Goal: Navigation & Orientation: Find specific page/section

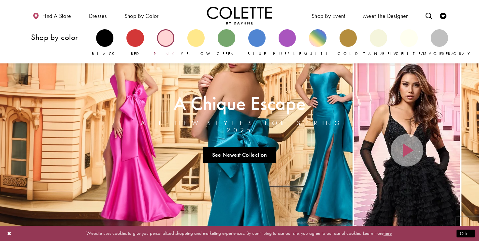
click at [161, 36] on div "Primary block" at bounding box center [165, 37] width 17 height 17
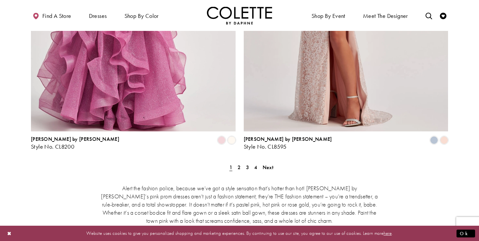
scroll to position [1222, 0]
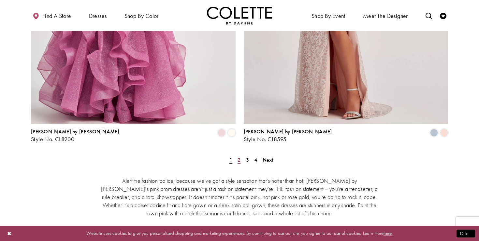
click at [239, 157] on span "2" at bounding box center [238, 160] width 3 height 7
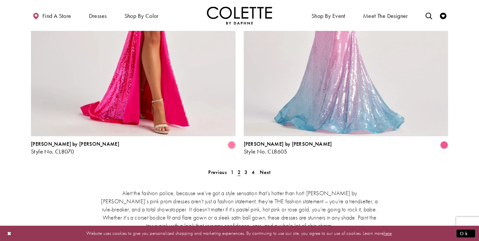
scroll to position [1208, 0]
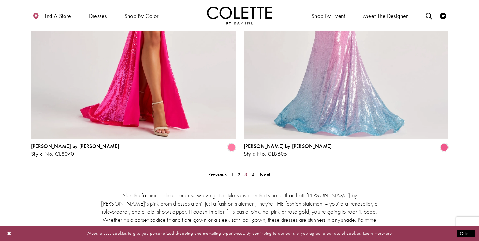
click at [246, 171] on span "3" at bounding box center [245, 174] width 3 height 7
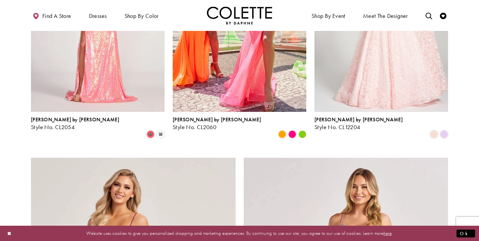
scroll to position [1006, 0]
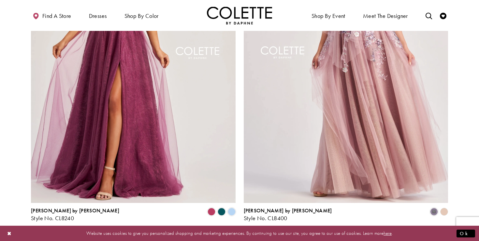
click at [254, 236] on span "4" at bounding box center [252, 239] width 3 height 7
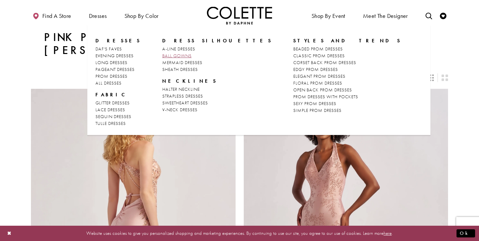
click at [166, 54] on span "BALL GOWNS" at bounding box center [176, 56] width 29 height 6
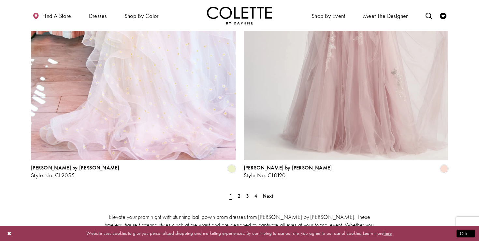
scroll to position [1166, 0]
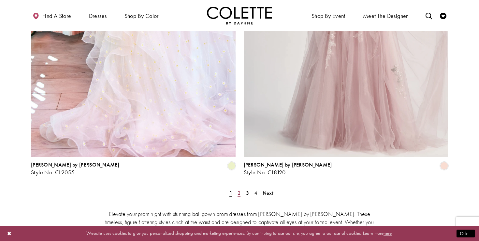
click at [239, 190] on span "2" at bounding box center [238, 193] width 3 height 7
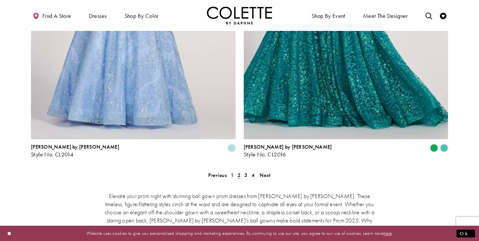
scroll to position [1185, 0]
click at [246, 172] on span "3" at bounding box center [245, 175] width 3 height 7
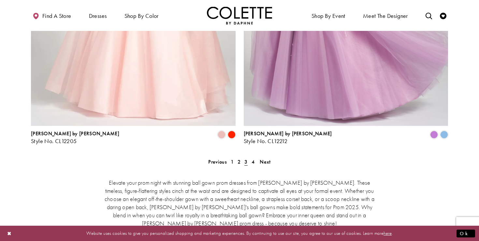
scroll to position [1227, 0]
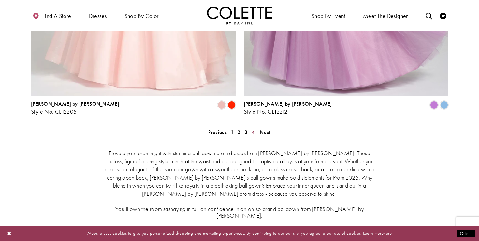
click at [252, 129] on span "4" at bounding box center [252, 132] width 3 height 7
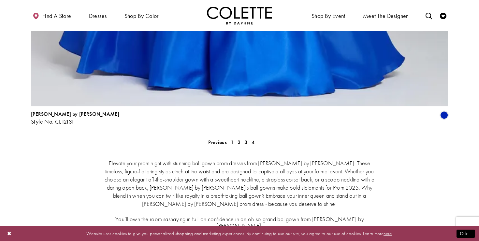
scroll to position [1047, 0]
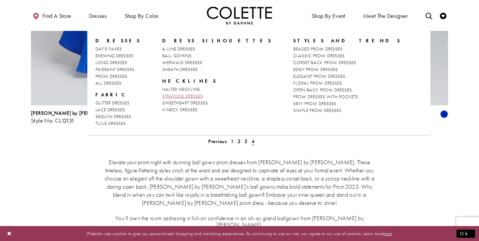
click at [185, 97] on span "STRAPLESS DRESSES" at bounding box center [182, 96] width 41 height 6
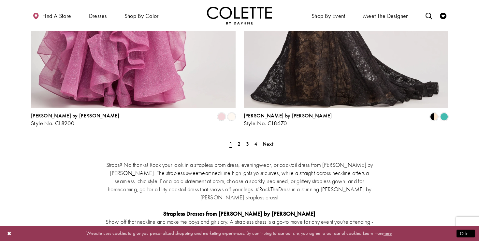
scroll to position [1213, 0]
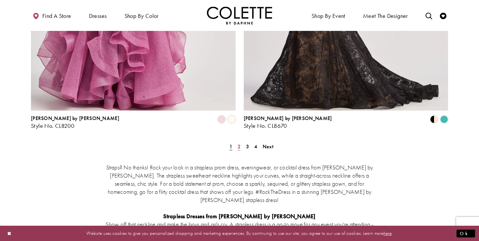
click at [241, 142] on link "2" at bounding box center [238, 146] width 7 height 9
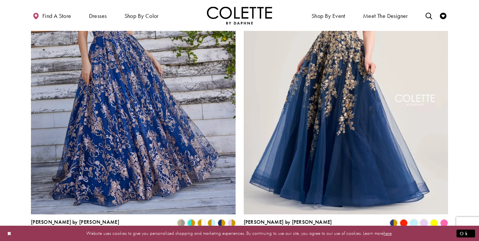
scroll to position [1126, 0]
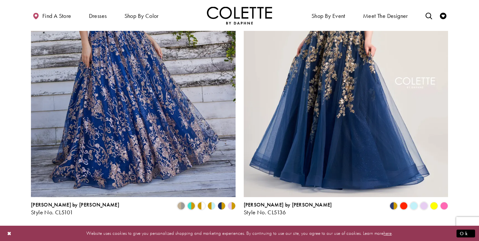
click at [245, 230] on span "3" at bounding box center [245, 233] width 3 height 7
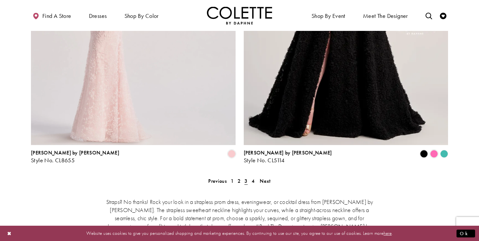
scroll to position [1186, 0]
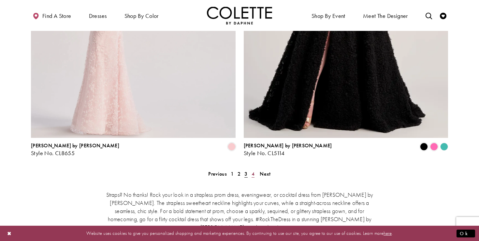
click at [253, 171] on span "4" at bounding box center [252, 174] width 3 height 7
